Goal: Find specific page/section: Find specific page/section

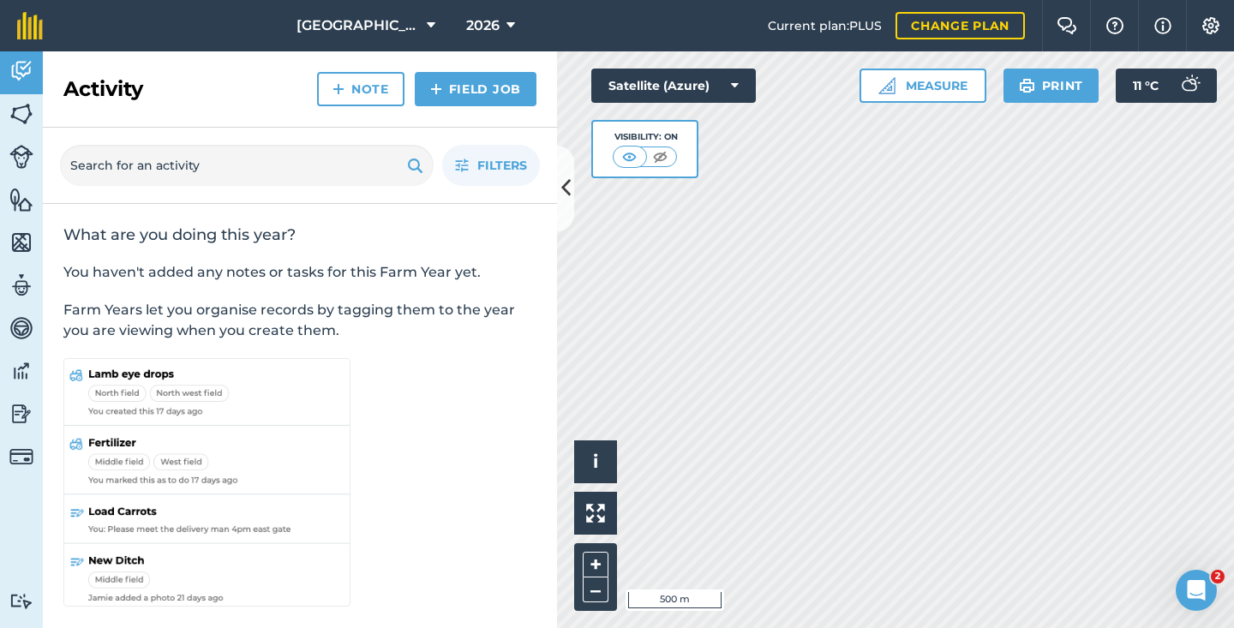
click at [15, 119] on img at bounding box center [21, 114] width 24 height 26
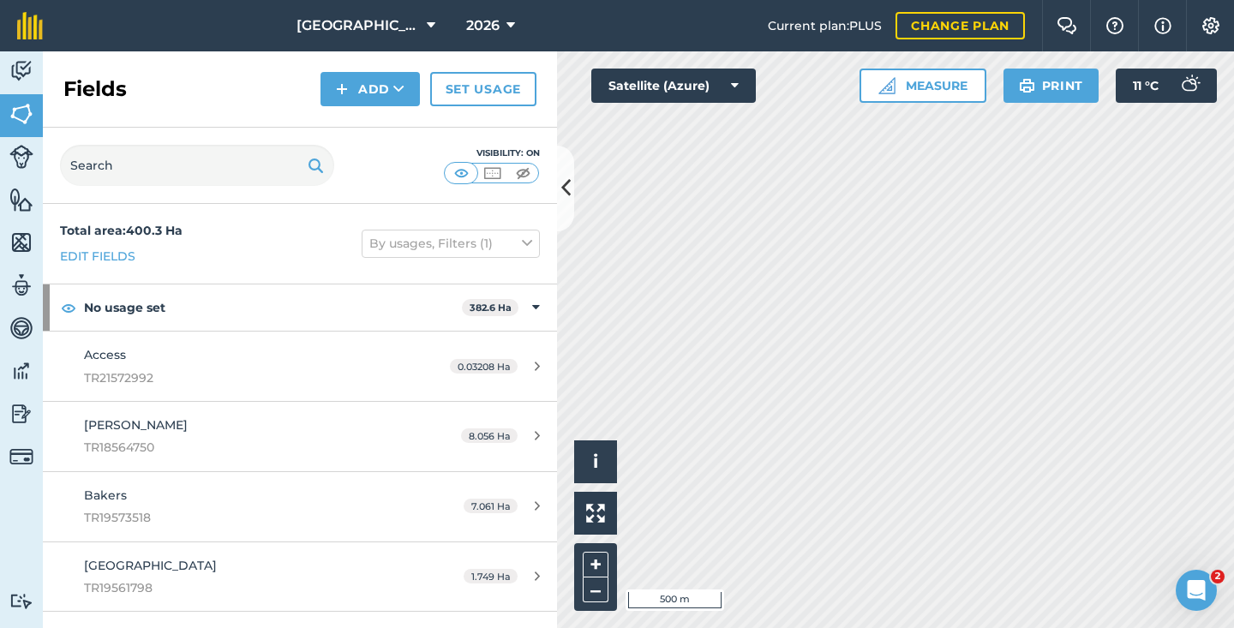
click at [15, 154] on img at bounding box center [21, 157] width 24 height 24
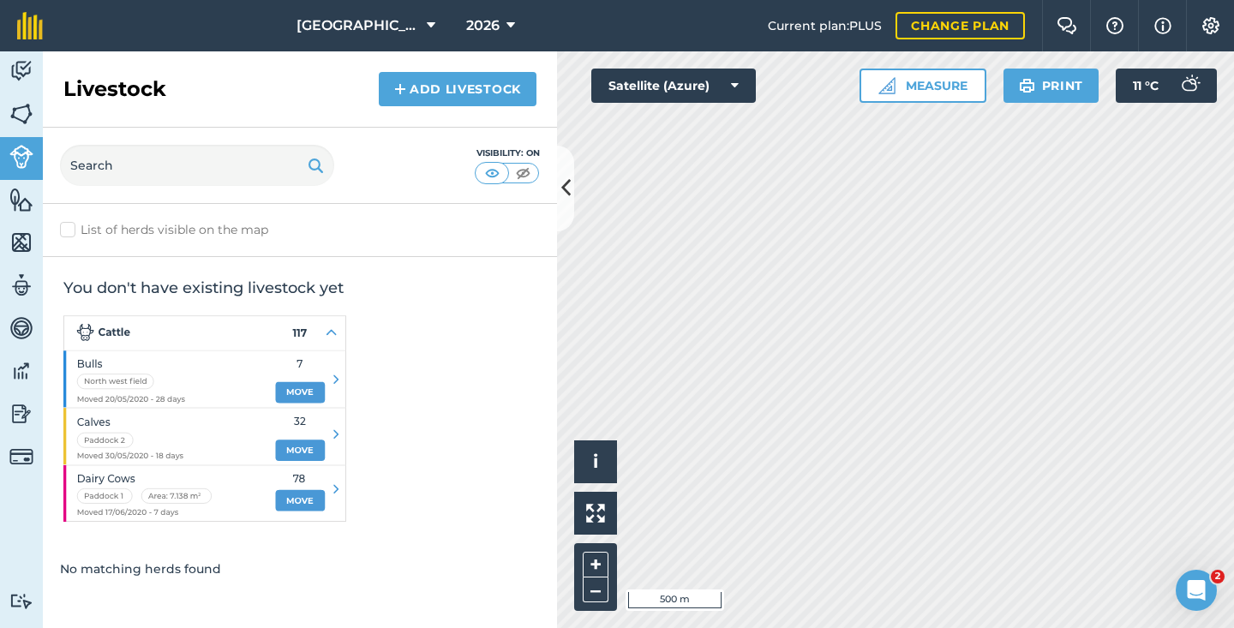
click at [22, 187] on img at bounding box center [21, 200] width 24 height 26
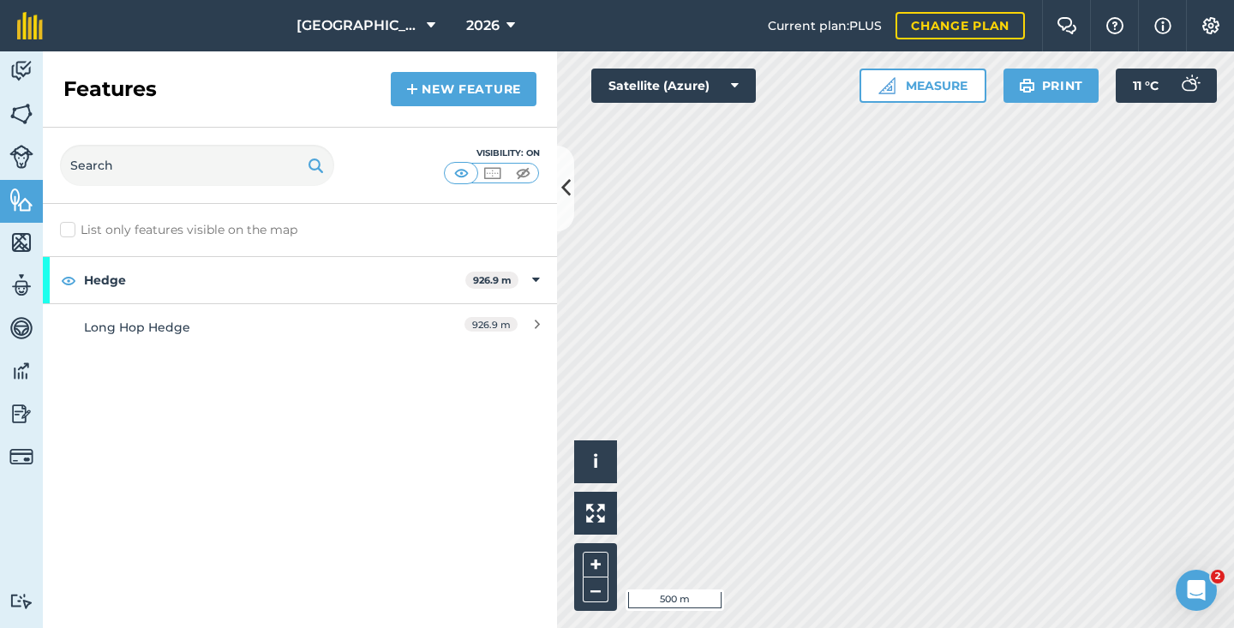
click at [25, 252] on img at bounding box center [21, 243] width 24 height 26
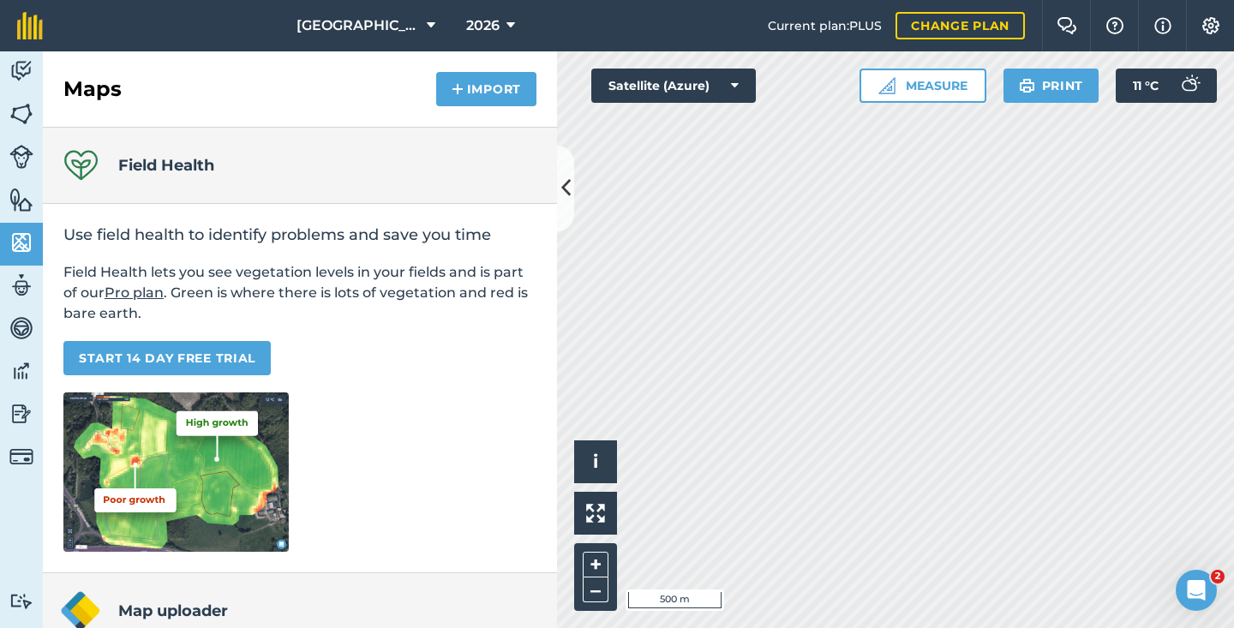
click at [23, 282] on img at bounding box center [21, 285] width 24 height 26
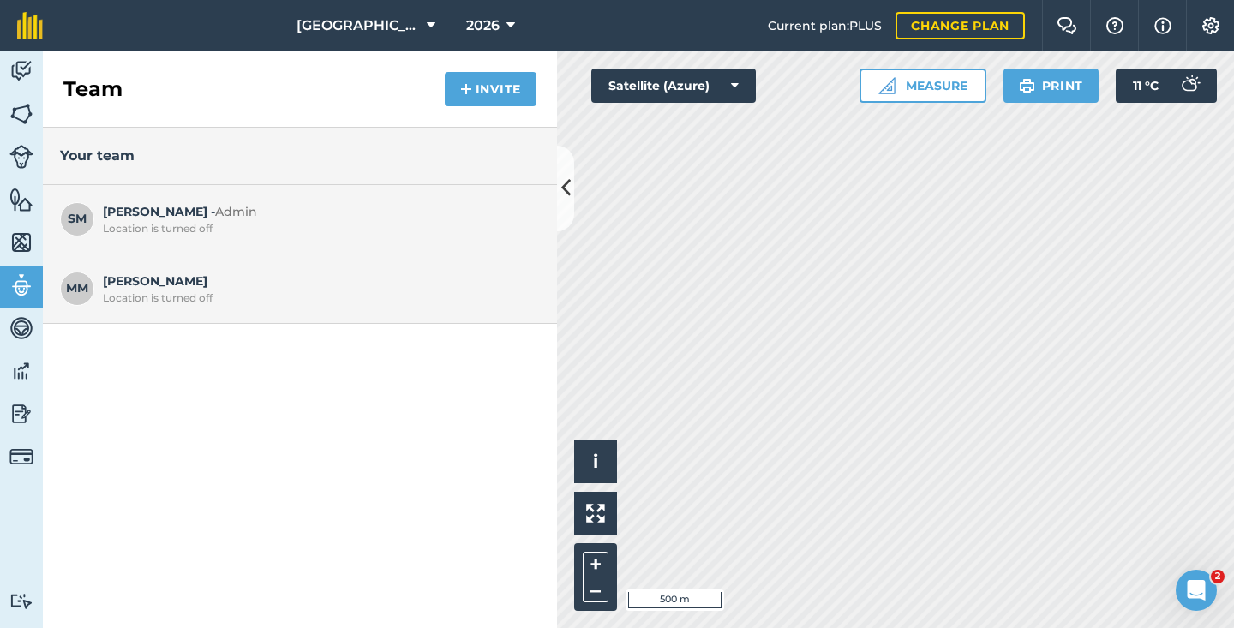
click at [22, 328] on img at bounding box center [21, 328] width 24 height 26
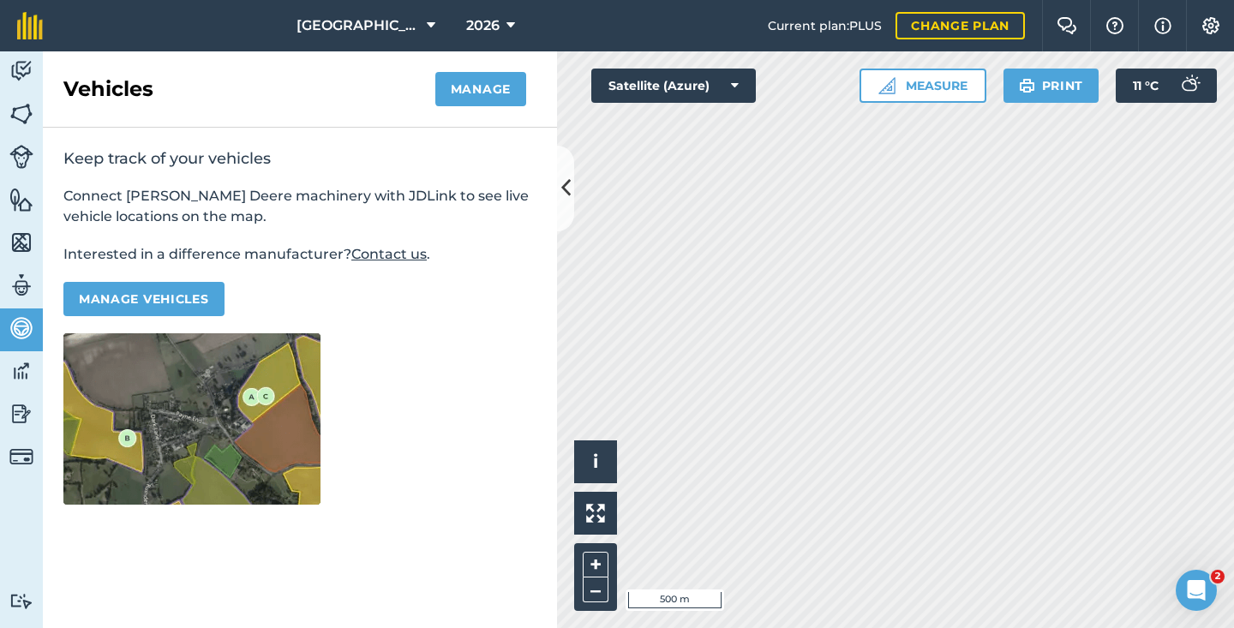
click at [25, 374] on img at bounding box center [21, 371] width 24 height 26
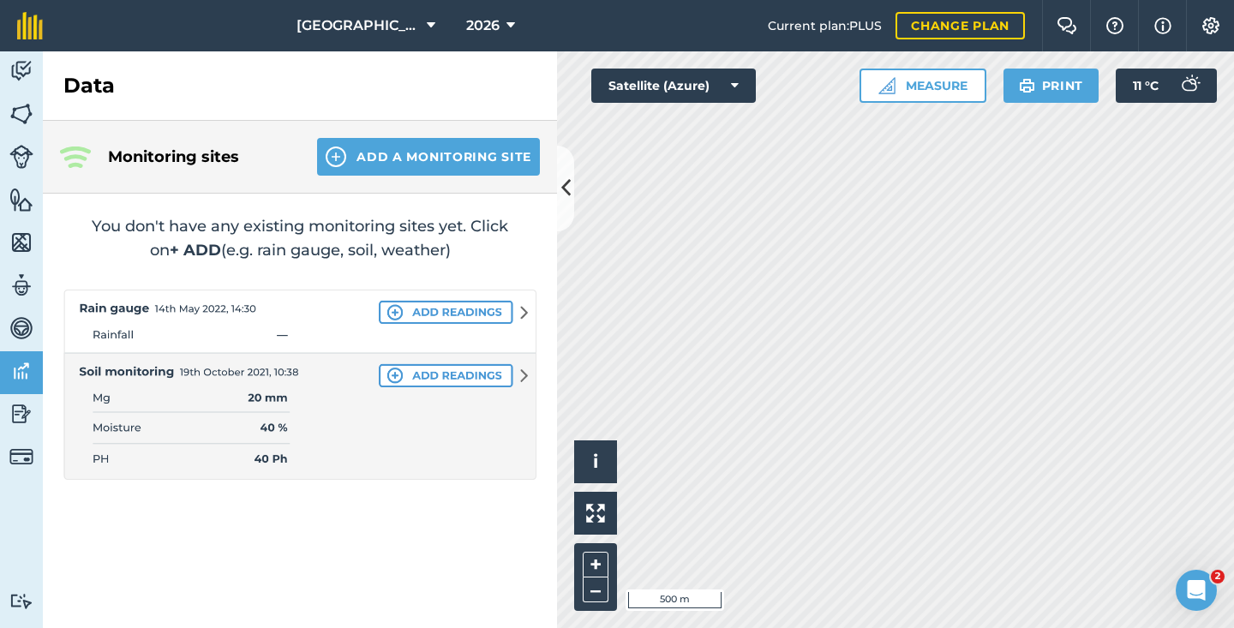
click at [24, 399] on link "Reporting" at bounding box center [21, 415] width 43 height 43
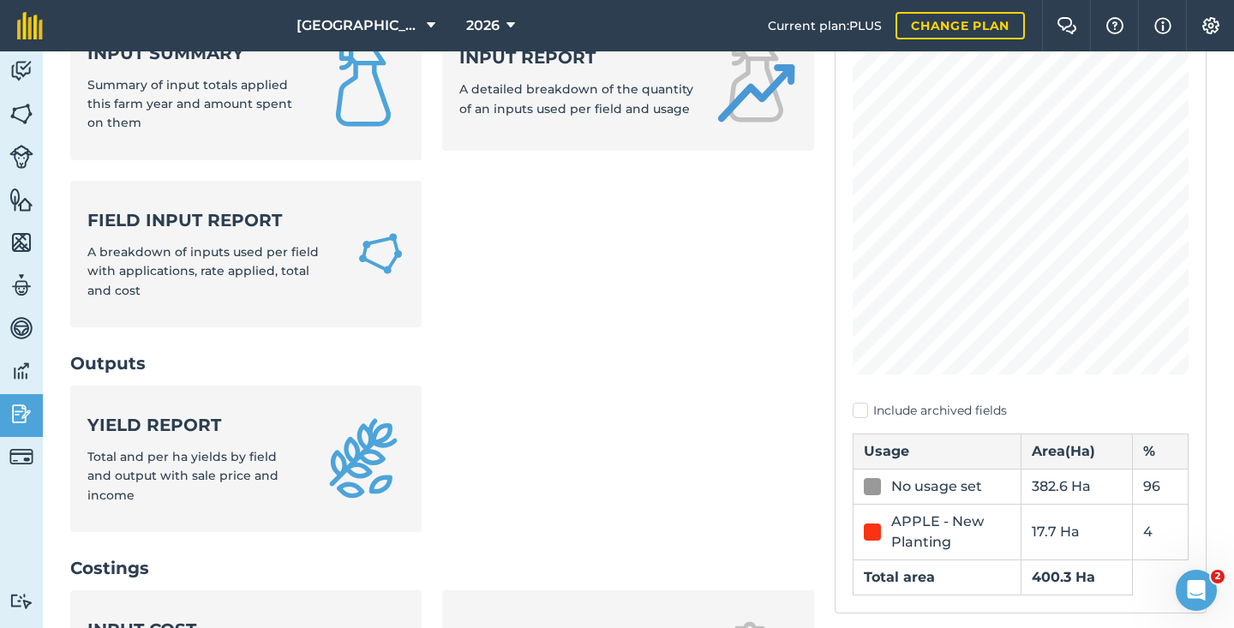
scroll to position [193, 0]
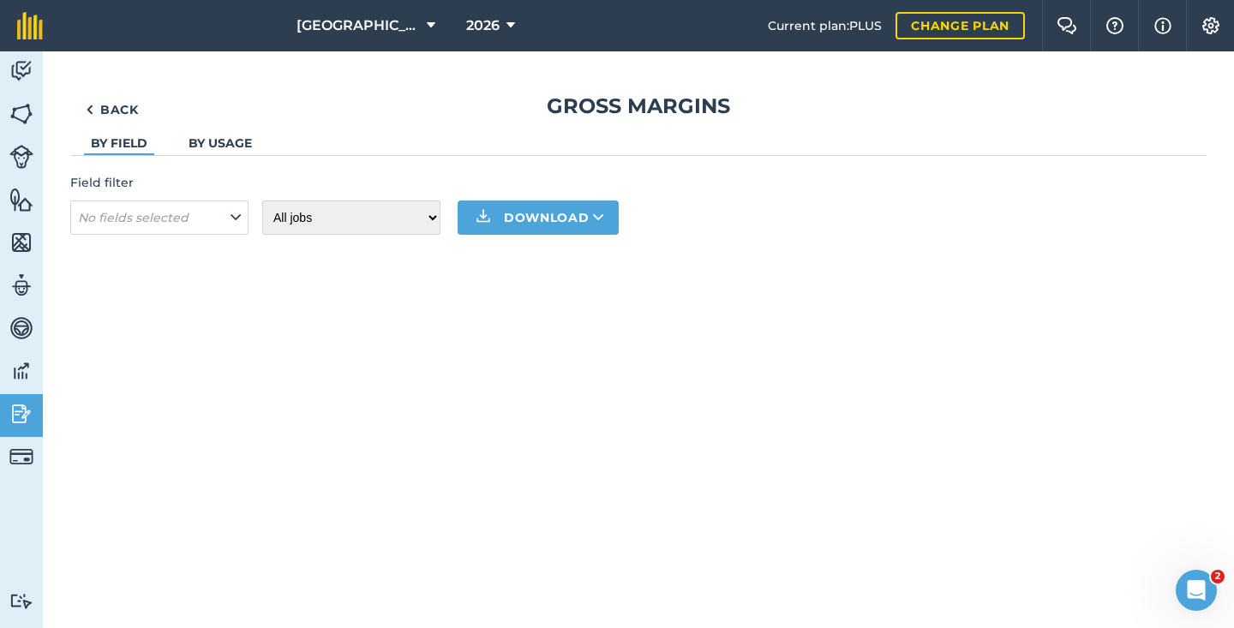
click at [13, 111] on img at bounding box center [21, 114] width 24 height 26
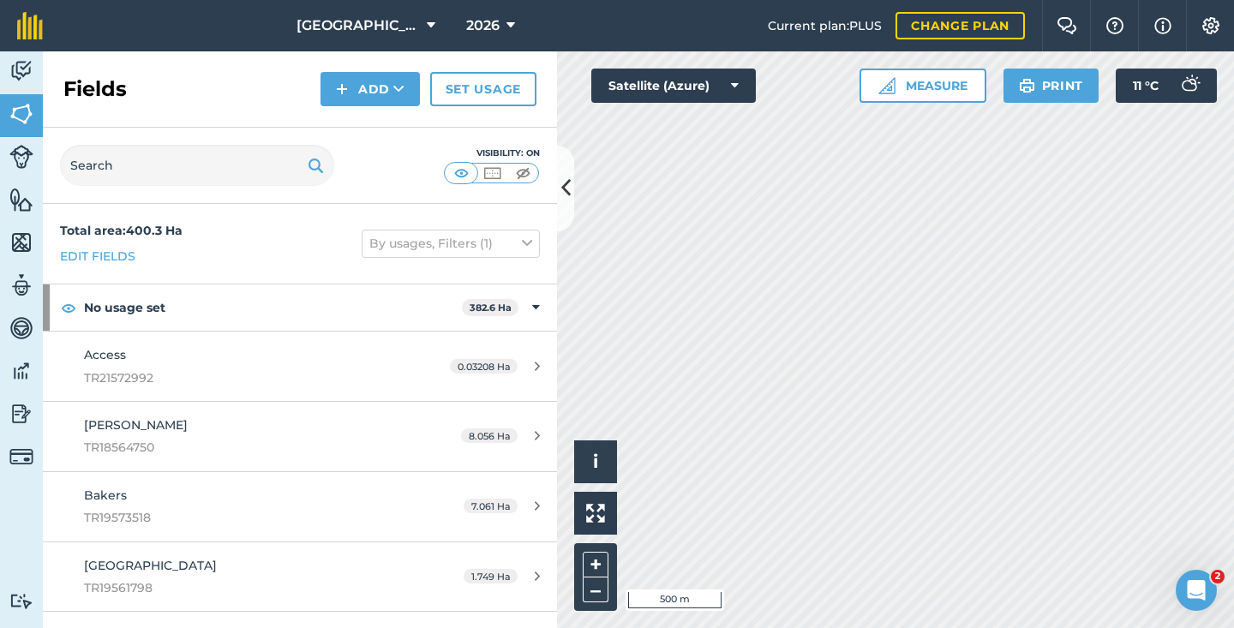
click at [27, 159] on img at bounding box center [21, 157] width 24 height 24
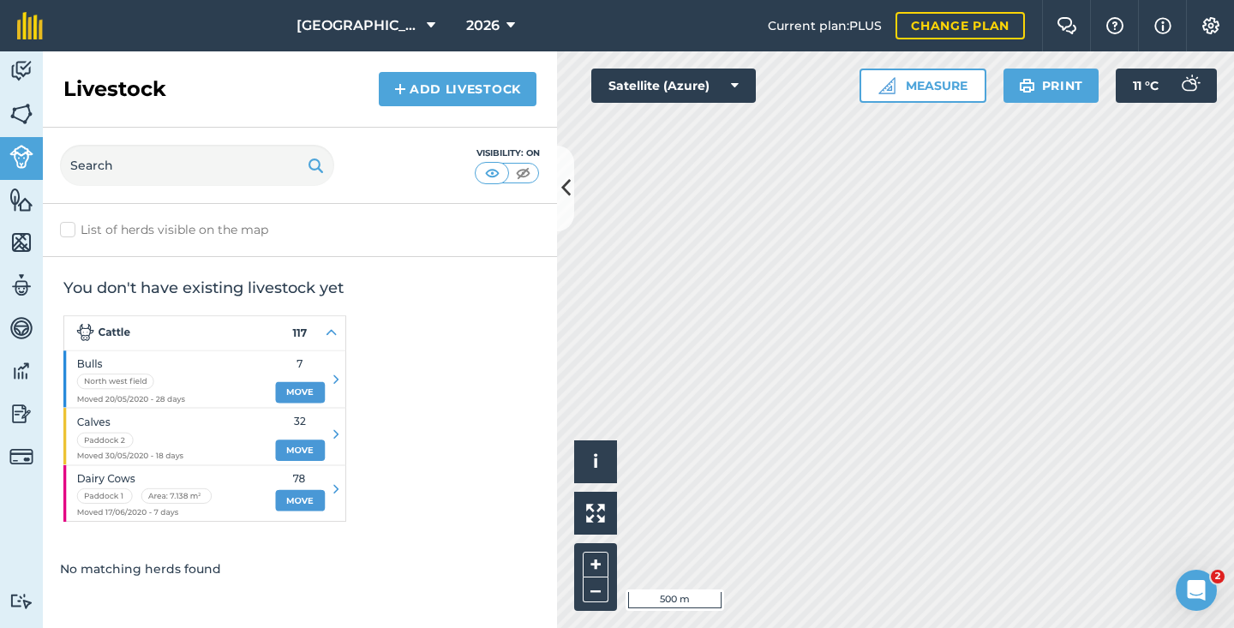
click at [459, 15] on button "2026" at bounding box center [490, 25] width 63 height 51
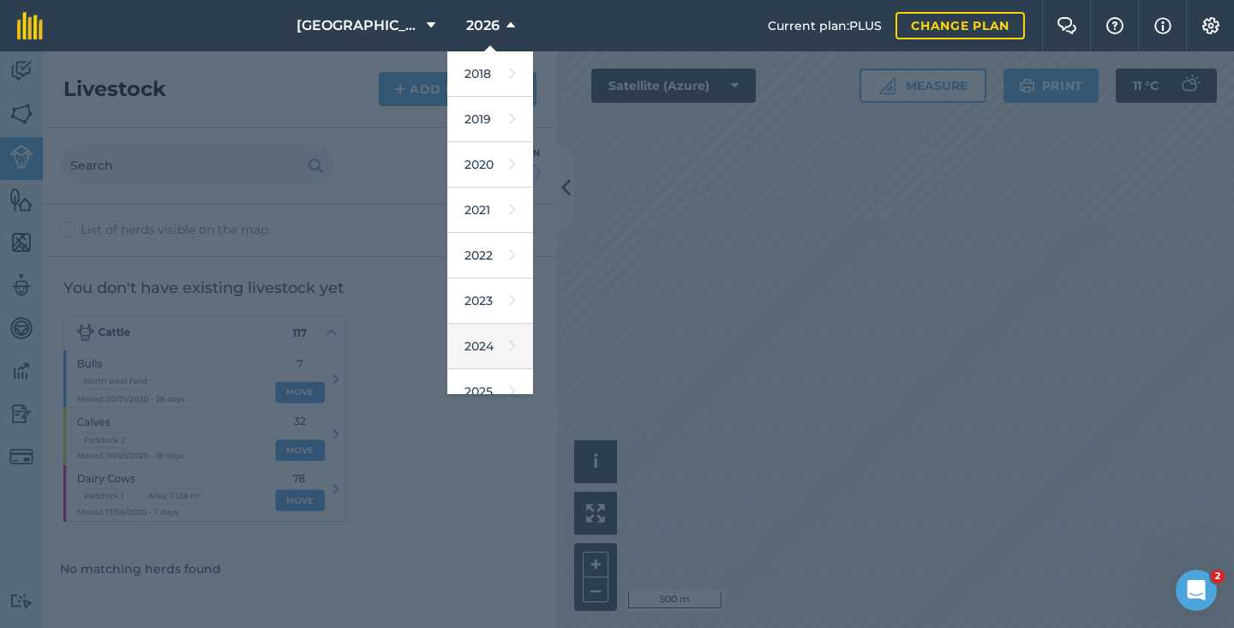
click at [483, 344] on link "2024" at bounding box center [490, 346] width 86 height 45
